Goal: Navigation & Orientation: Find specific page/section

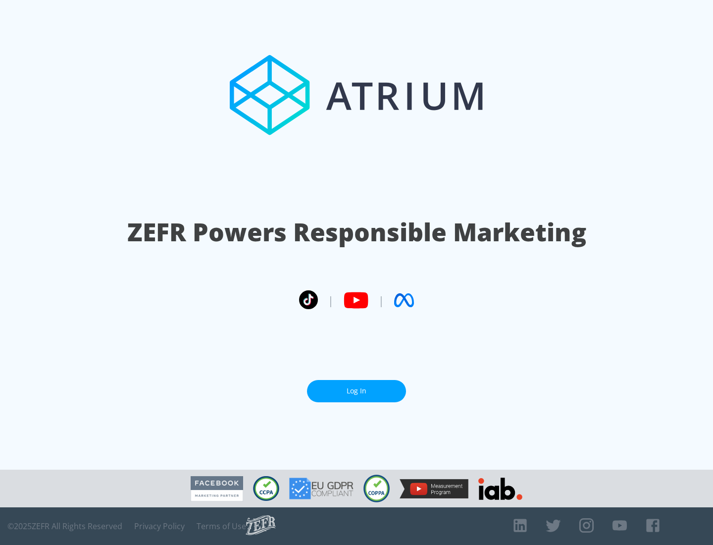
click at [357, 391] on link "Log In" at bounding box center [356, 391] width 99 height 22
